Goal: Information Seeking & Learning: Learn about a topic

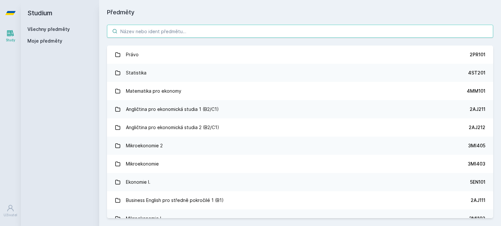
click at [216, 34] on input "search" at bounding box center [300, 31] width 386 height 13
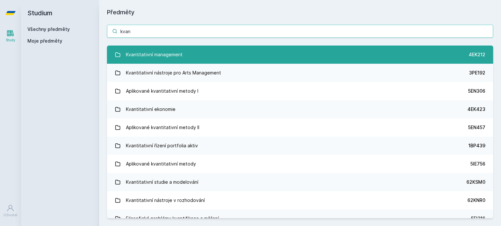
type input "kvan"
click at [222, 52] on link "Kvantitativní management 4EK212" at bounding box center [300, 55] width 386 height 18
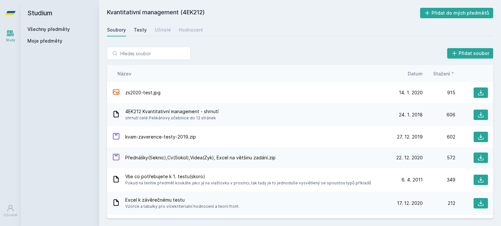
click at [139, 30] on div "Testy" at bounding box center [140, 30] width 13 height 7
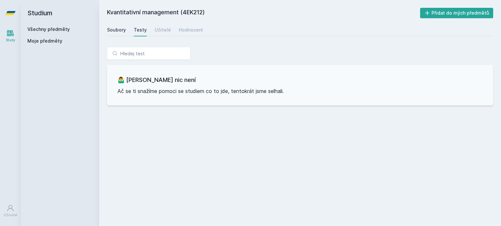
click at [110, 28] on div "Soubory" at bounding box center [116, 30] width 19 height 7
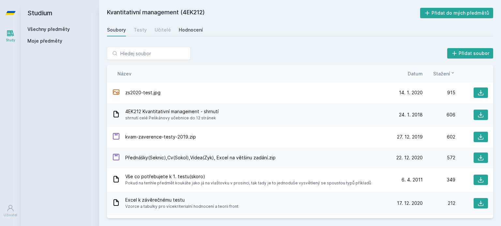
click at [186, 30] on div "Hodnocení" at bounding box center [191, 30] width 24 height 7
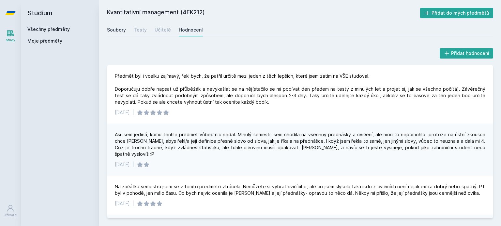
click at [119, 27] on div "Soubory" at bounding box center [116, 30] width 19 height 7
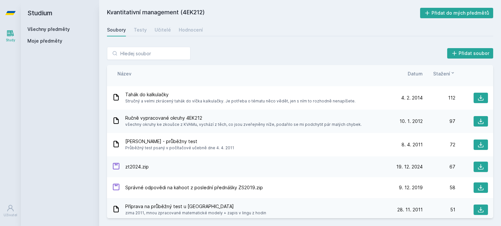
scroll to position [183, 0]
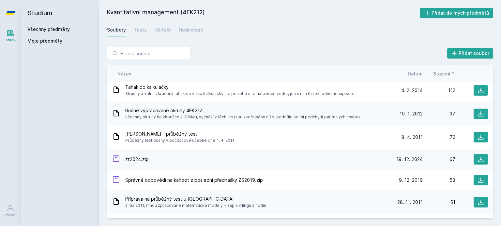
click at [414, 71] on span "Datum" at bounding box center [414, 73] width 15 height 7
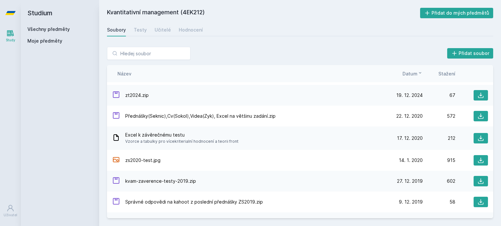
scroll to position [0, 0]
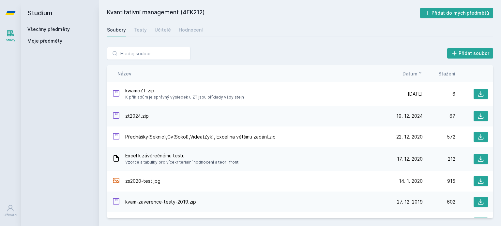
click at [450, 71] on span "Stažení" at bounding box center [446, 73] width 17 height 7
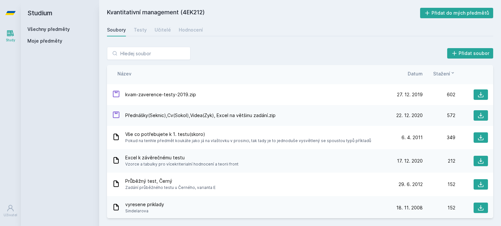
scroll to position [43, 0]
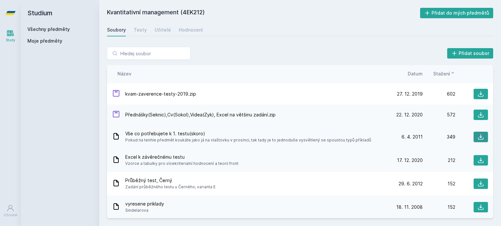
click at [477, 134] on icon at bounding box center [480, 137] width 7 height 7
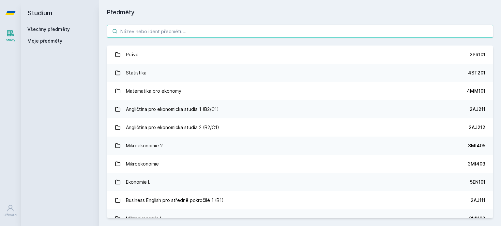
click at [163, 35] on input "search" at bounding box center [300, 31] width 386 height 13
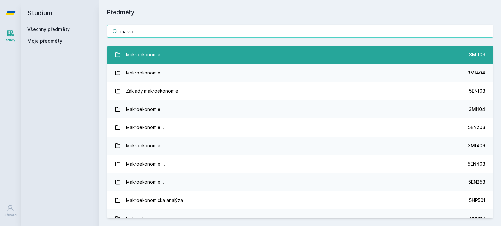
type input "makro"
click at [178, 53] on link "Makroekonomie I 3MI103" at bounding box center [300, 55] width 386 height 18
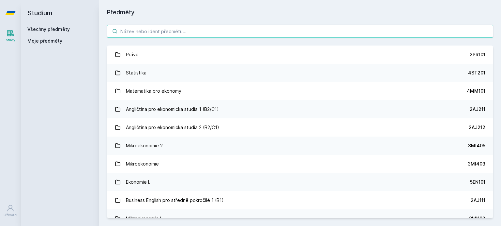
click at [159, 30] on input "search" at bounding box center [300, 31] width 386 height 13
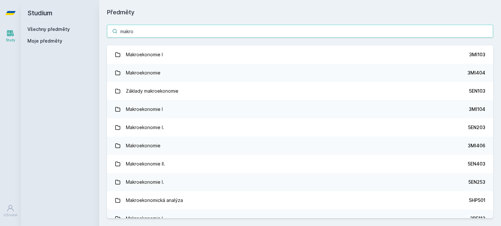
click at [164, 35] on input "makro" at bounding box center [300, 31] width 386 height 13
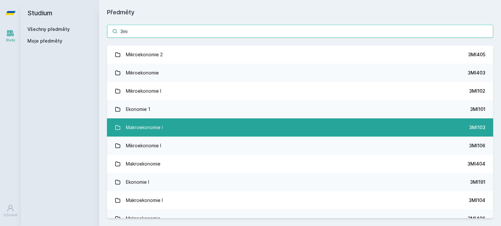
type input "3mi"
click at [199, 122] on link "Makroekonomie I 3MI103" at bounding box center [300, 128] width 386 height 18
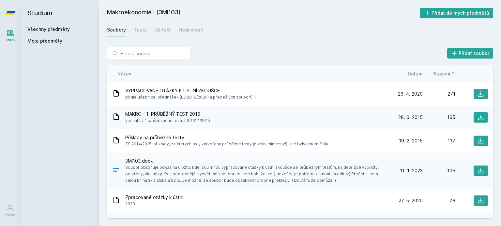
click at [422, 74] on div "Stažení" at bounding box center [438, 73] width 33 height 7
click at [416, 74] on span "Datum" at bounding box center [414, 73] width 15 height 7
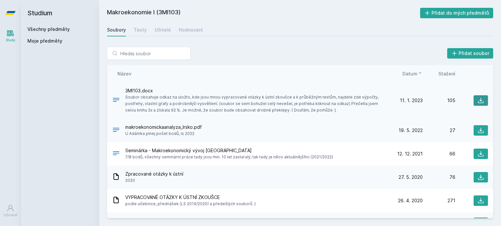
click at [477, 99] on icon at bounding box center [480, 100] width 7 height 7
click at [42, 14] on h2 "Studium" at bounding box center [59, 13] width 65 height 26
click at [49, 28] on link "Všechny předměty" at bounding box center [48, 29] width 42 height 6
